Goal: Answer question/provide support

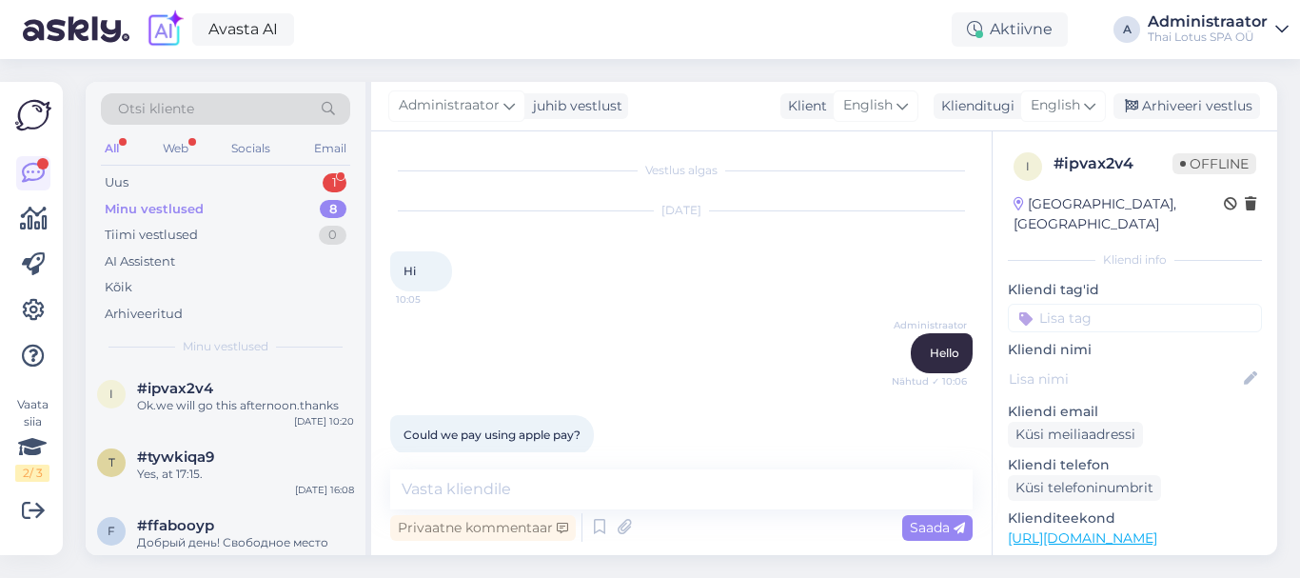
scroll to position [450, 0]
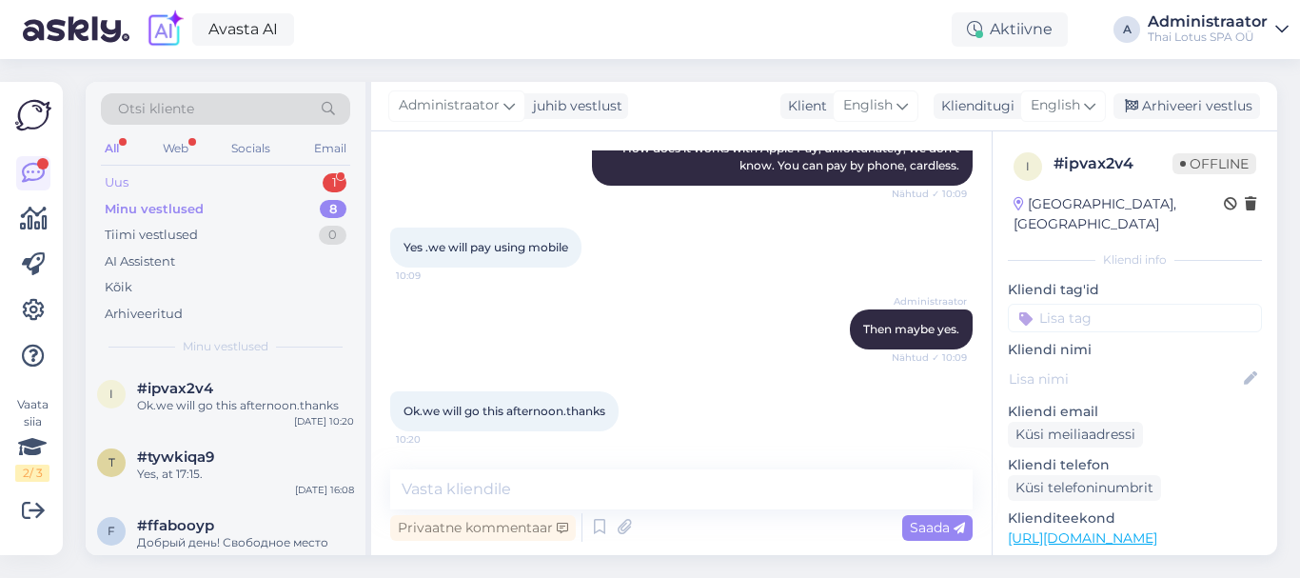
click at [254, 182] on div "Uus 1" at bounding box center [225, 182] width 249 height 27
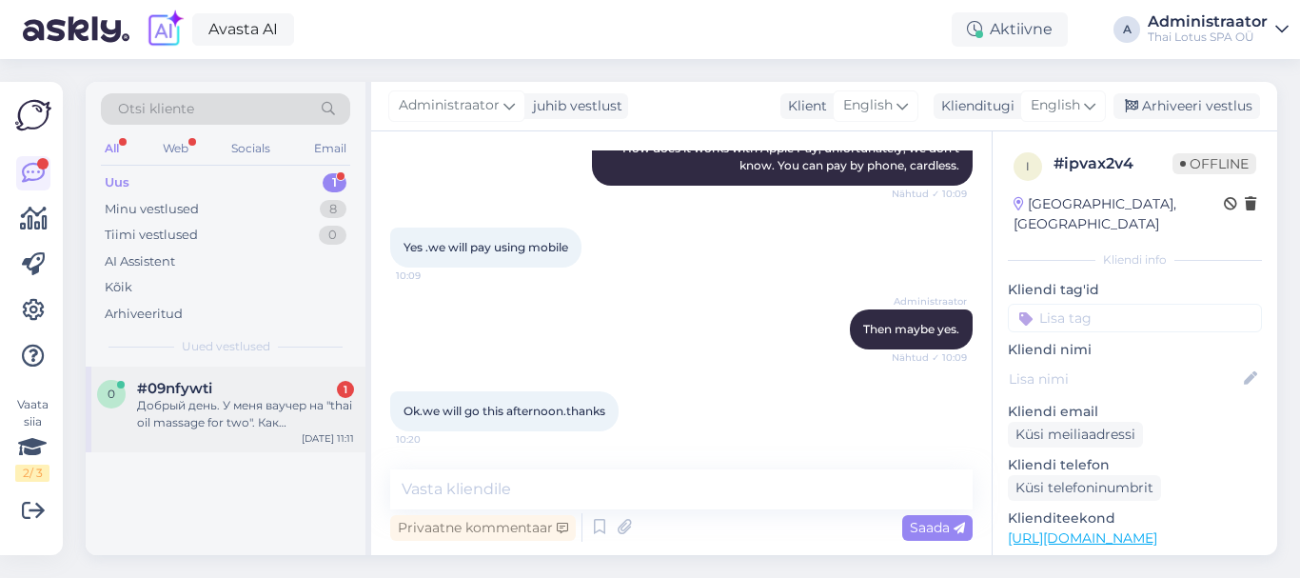
click at [242, 377] on div "0 #09nfywti 1 Добрый день. У меня ваучер на "thai oil massage for two". Как зар…" at bounding box center [226, 410] width 280 height 86
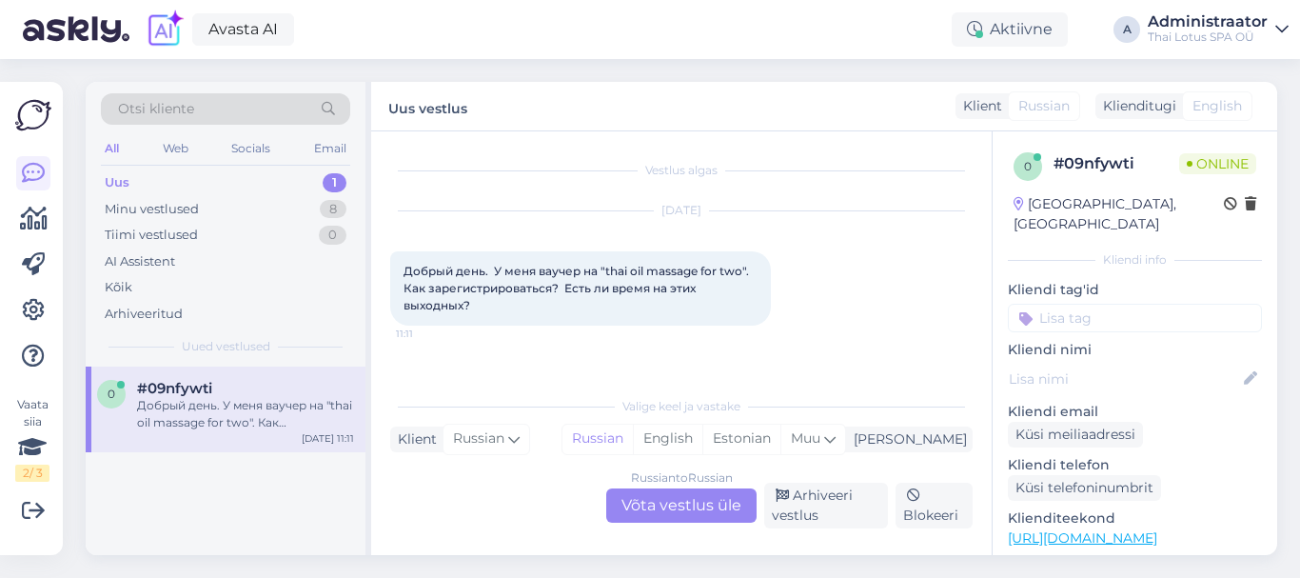
click at [645, 507] on div "Russian to Russian Võta vestlus üle" at bounding box center [681, 505] width 150 height 34
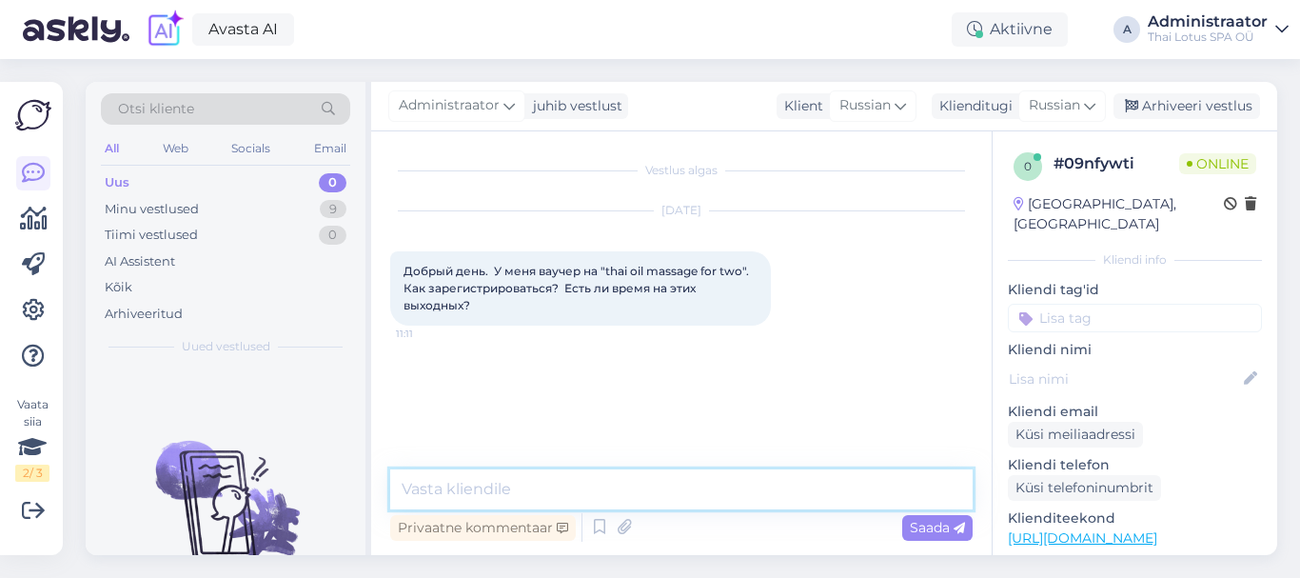
click at [623, 479] on textarea at bounding box center [681, 489] width 583 height 40
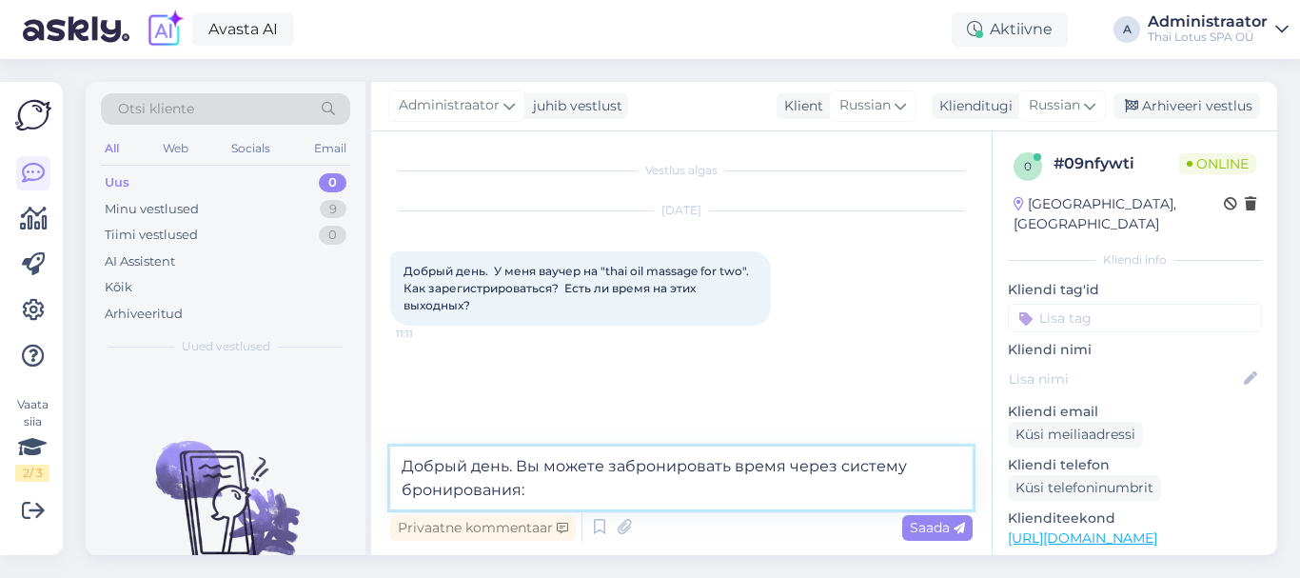
paste textarea "[URL][DOMAIN_NAME]"
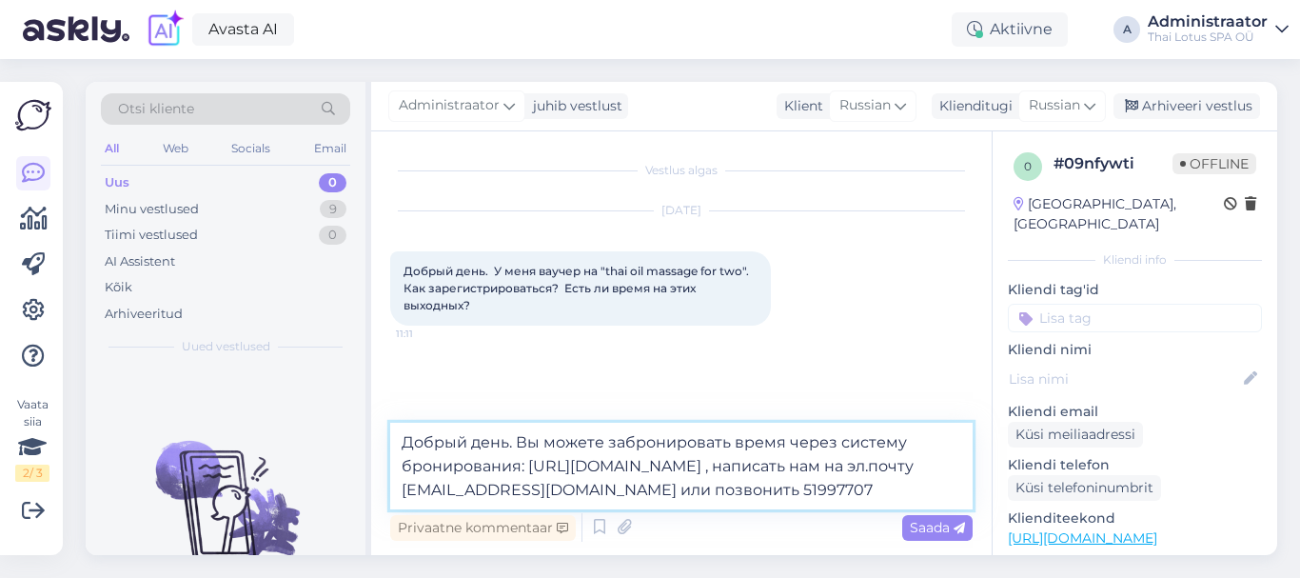
type textarea "Добрый день. Вы можете забронировать время через систему бронирования: [URL][DO…"
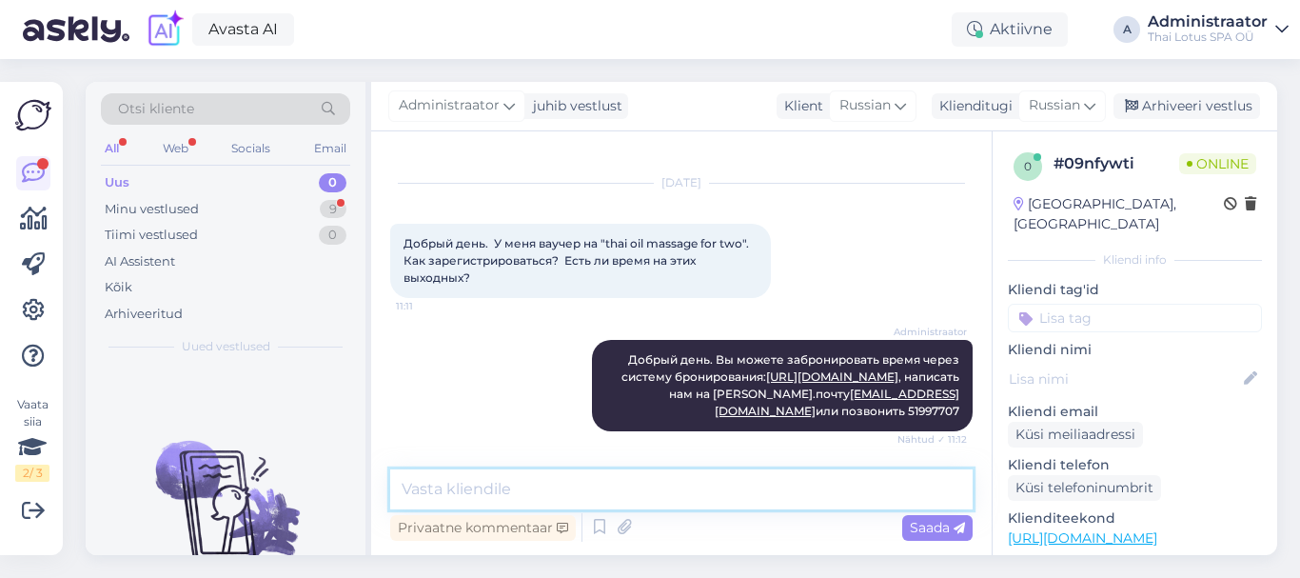
scroll to position [109, 0]
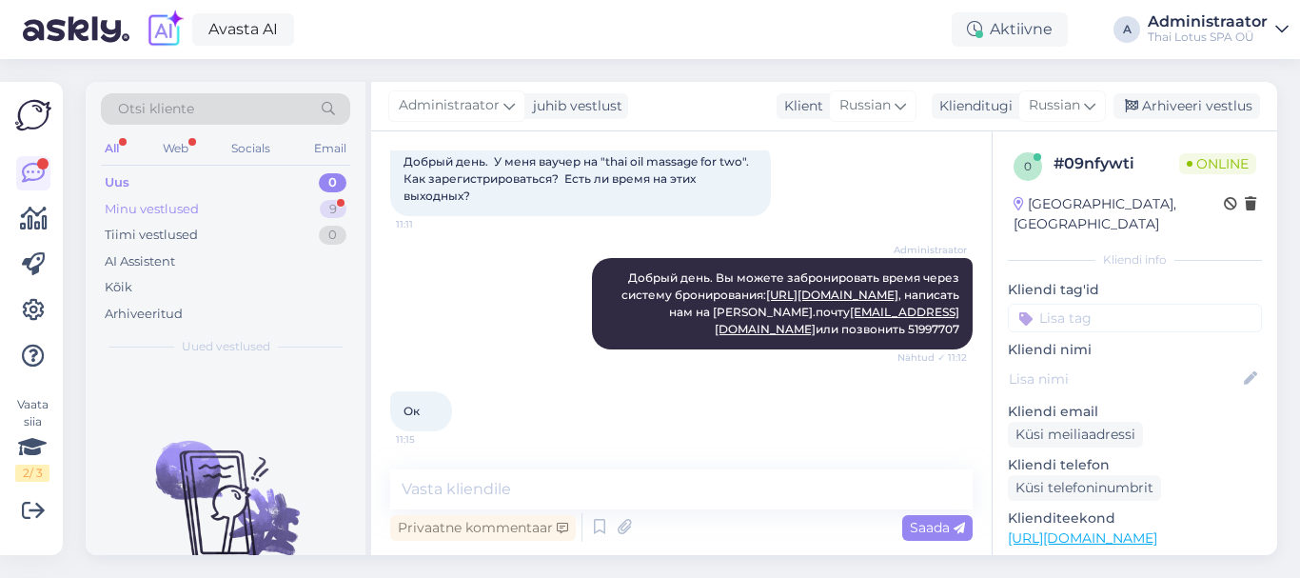
click at [184, 205] on div "Minu vestlused" at bounding box center [152, 209] width 94 height 19
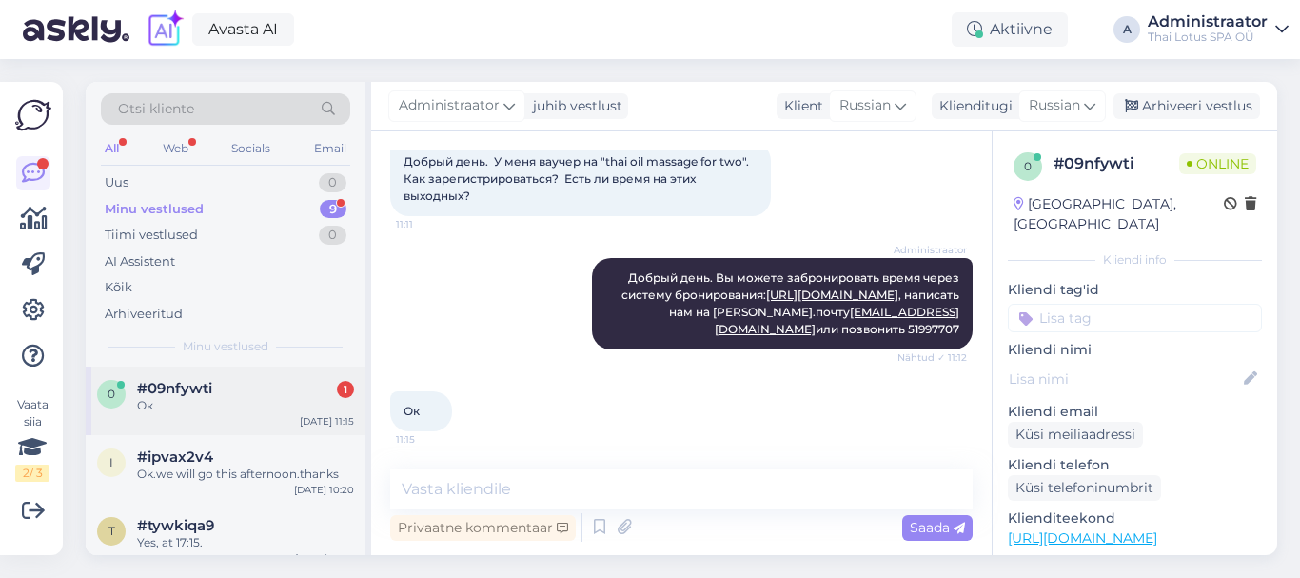
click at [235, 404] on div "Ок" at bounding box center [245, 405] width 217 height 17
click at [442, 489] on textarea at bounding box center [681, 489] width 583 height 40
